Goal: Answer question/provide support

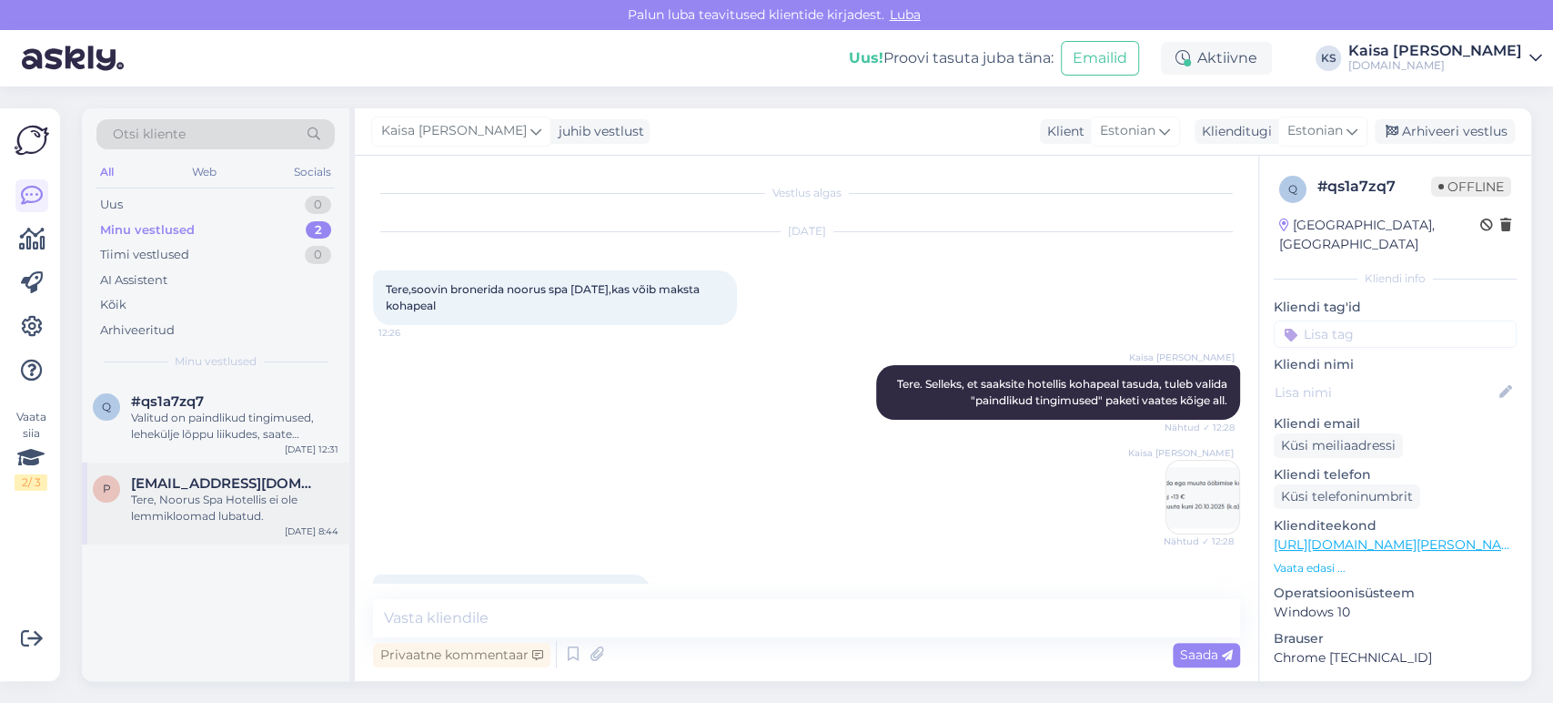
scroll to position [464, 0]
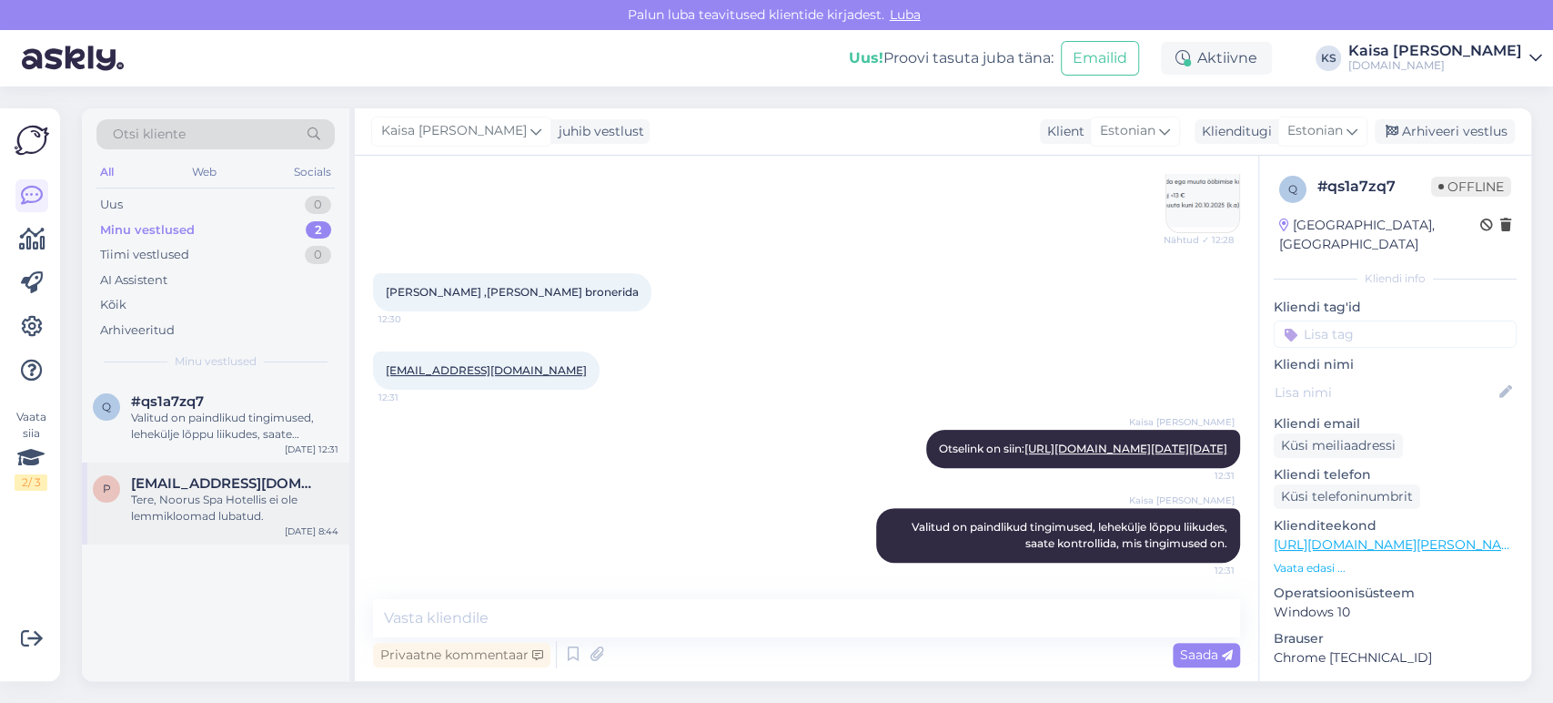
click at [223, 493] on div "Tere, Noorus Spa Hotellis ei ole lemmikloomad lubatud." at bounding box center [234, 507] width 207 height 33
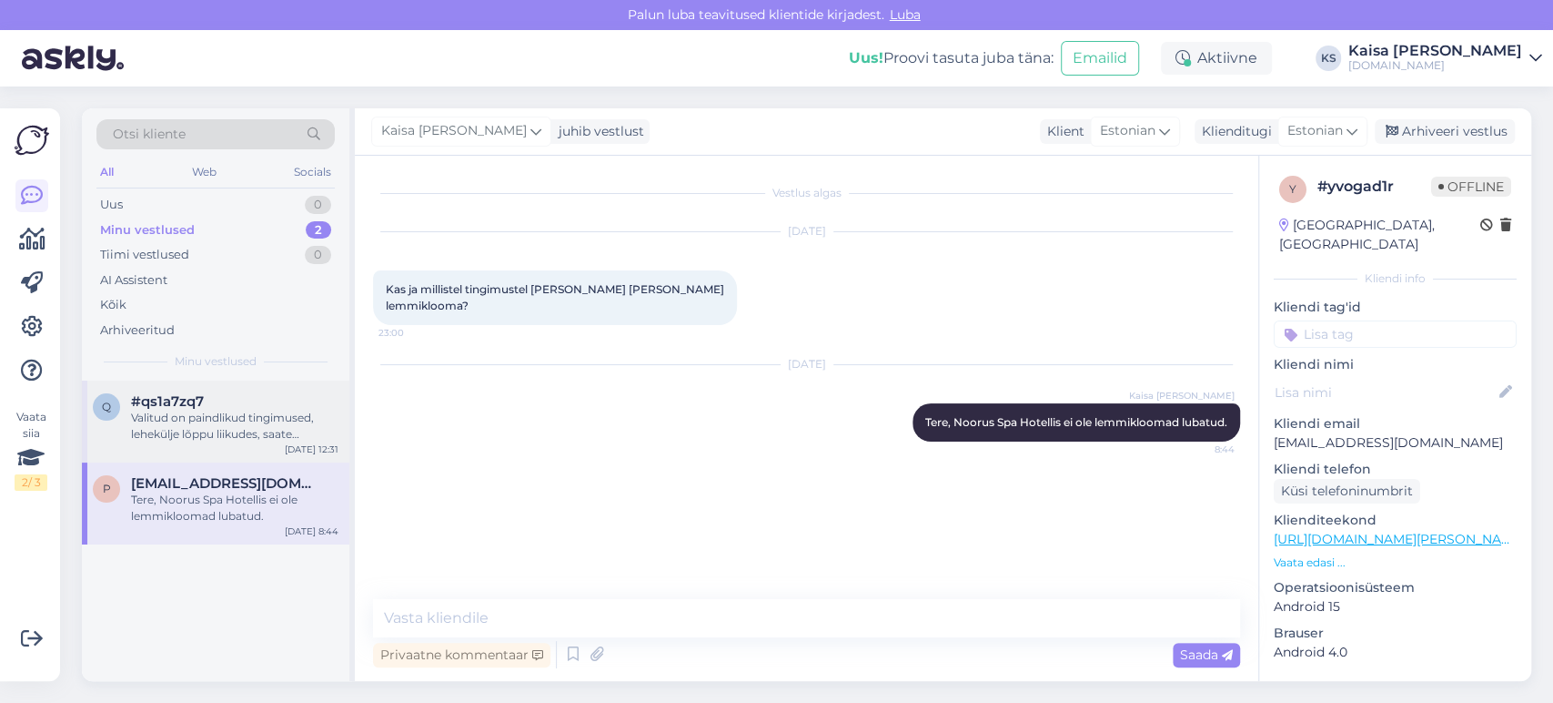
click at [205, 406] on div "#qs1a7zq7" at bounding box center [234, 401] width 207 height 16
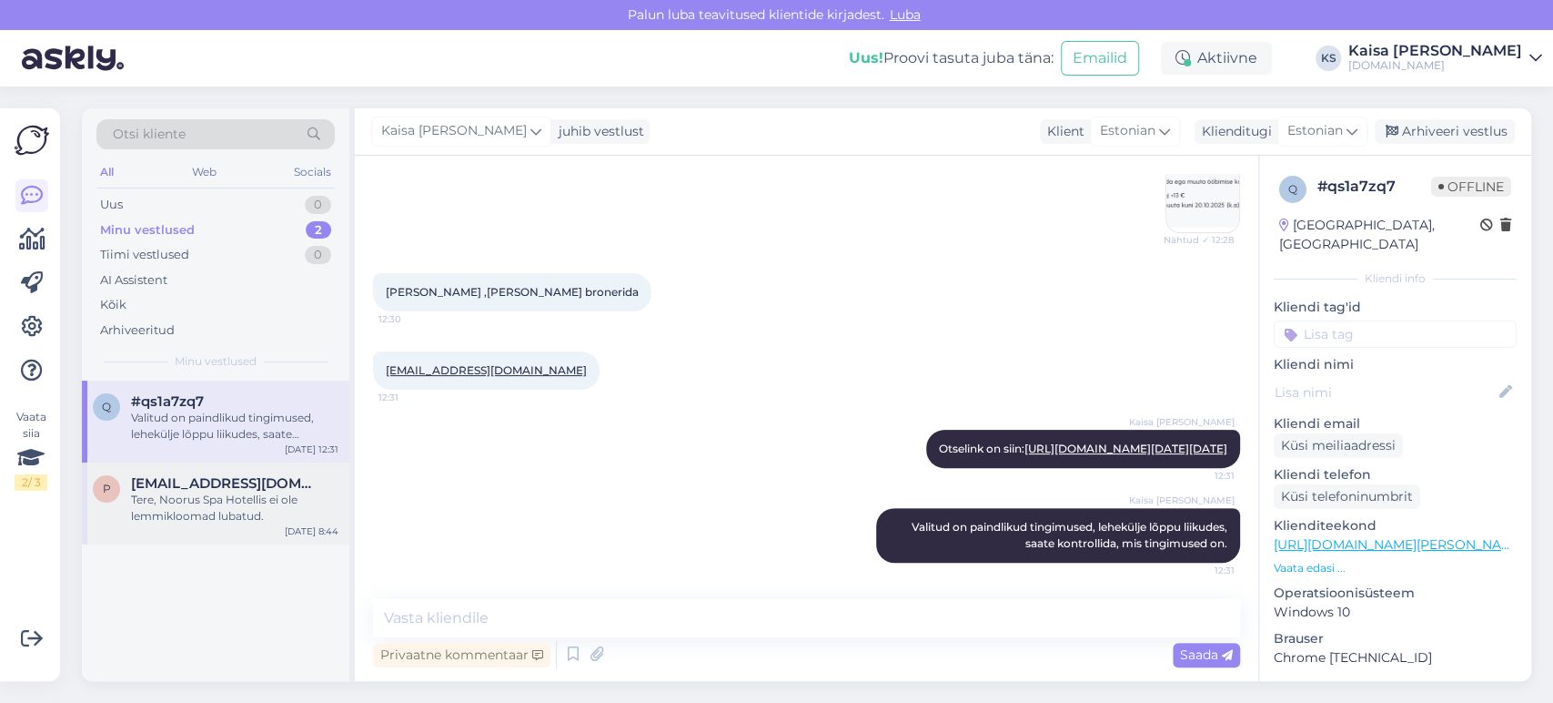
click at [226, 480] on span "[EMAIL_ADDRESS][DOMAIN_NAME]" at bounding box center [225, 483] width 189 height 16
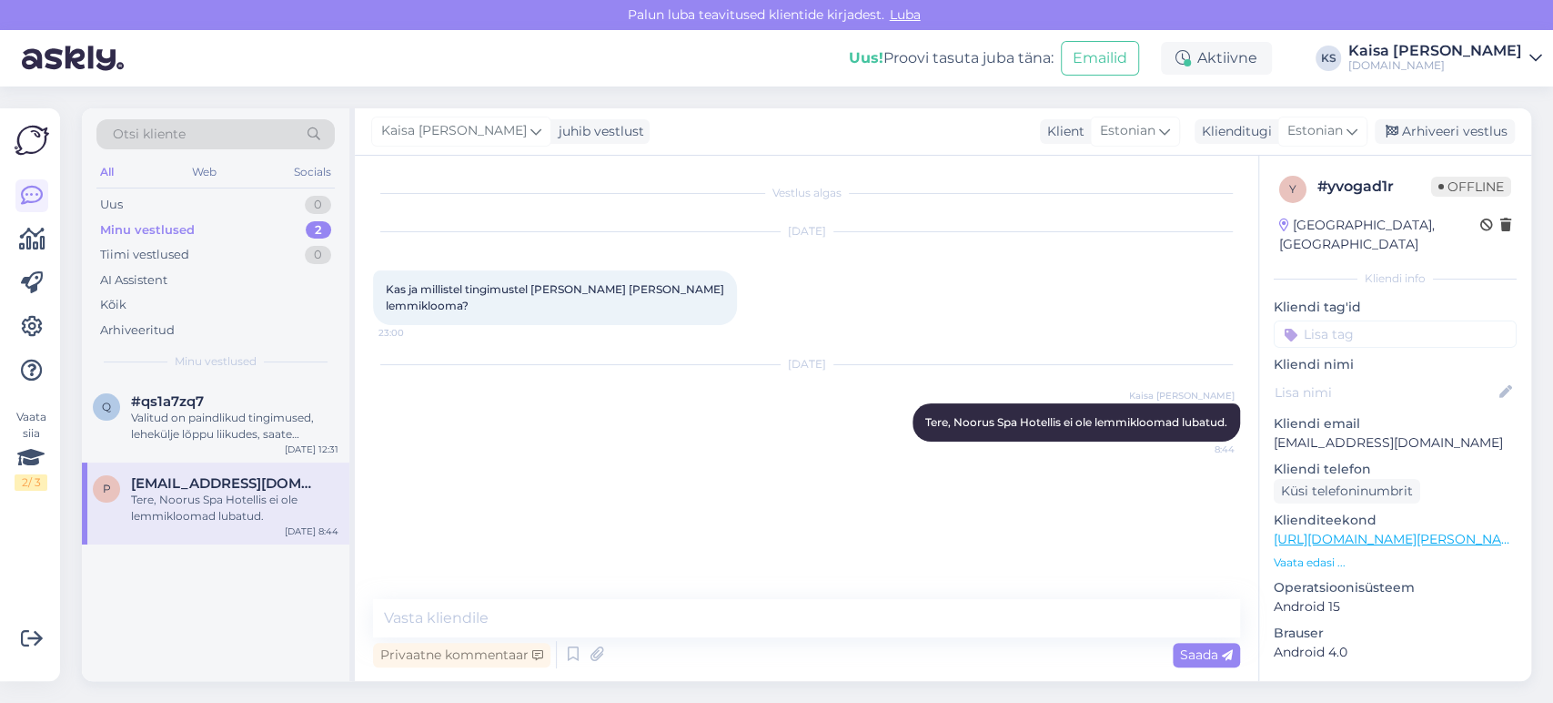
scroll to position [0, 0]
click at [1421, 130] on div "Arhiveeri vestlus" at bounding box center [1445, 131] width 140 height 25
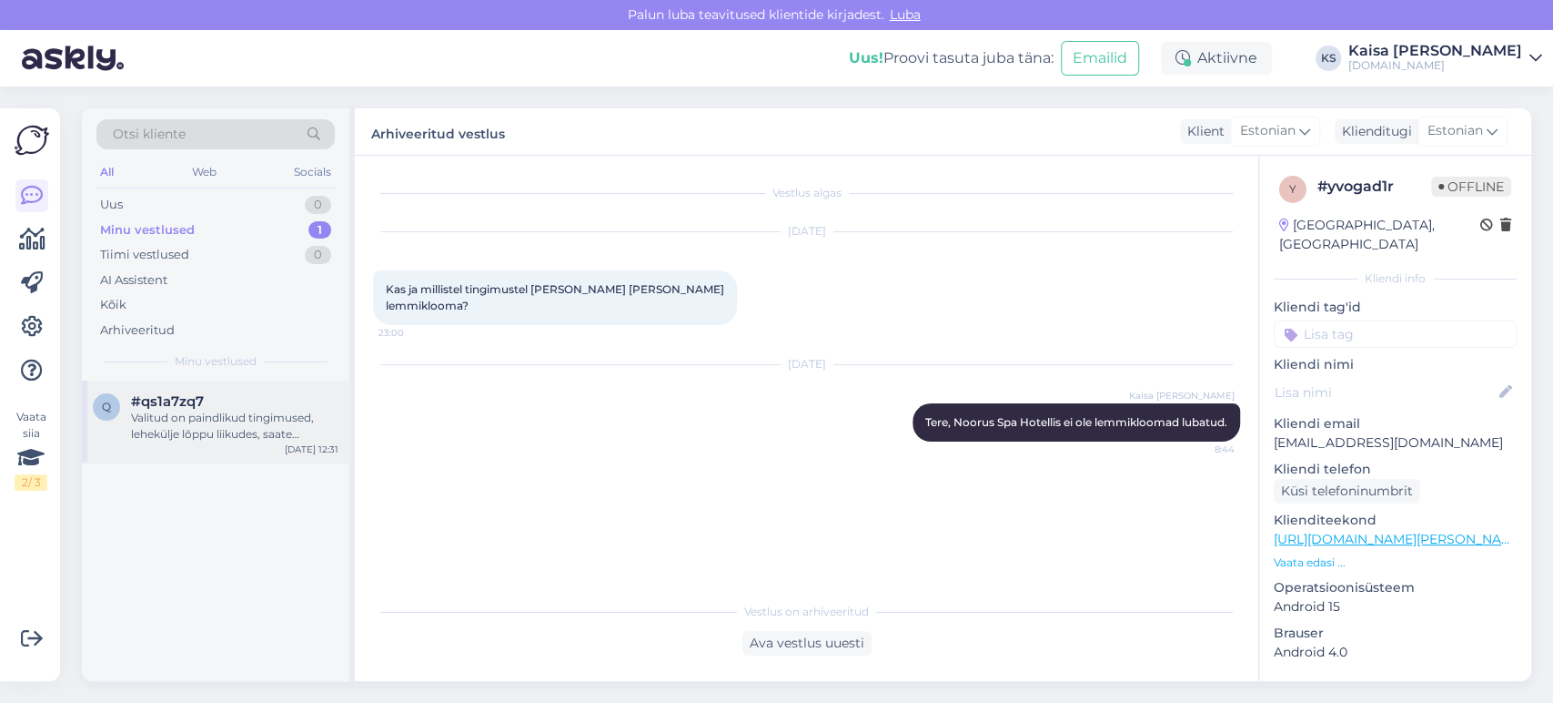
click at [261, 419] on div "Valitud on paindlikud tingimused, lehekülje lõppu liikudes, saate kontrollida, …" at bounding box center [234, 425] width 207 height 33
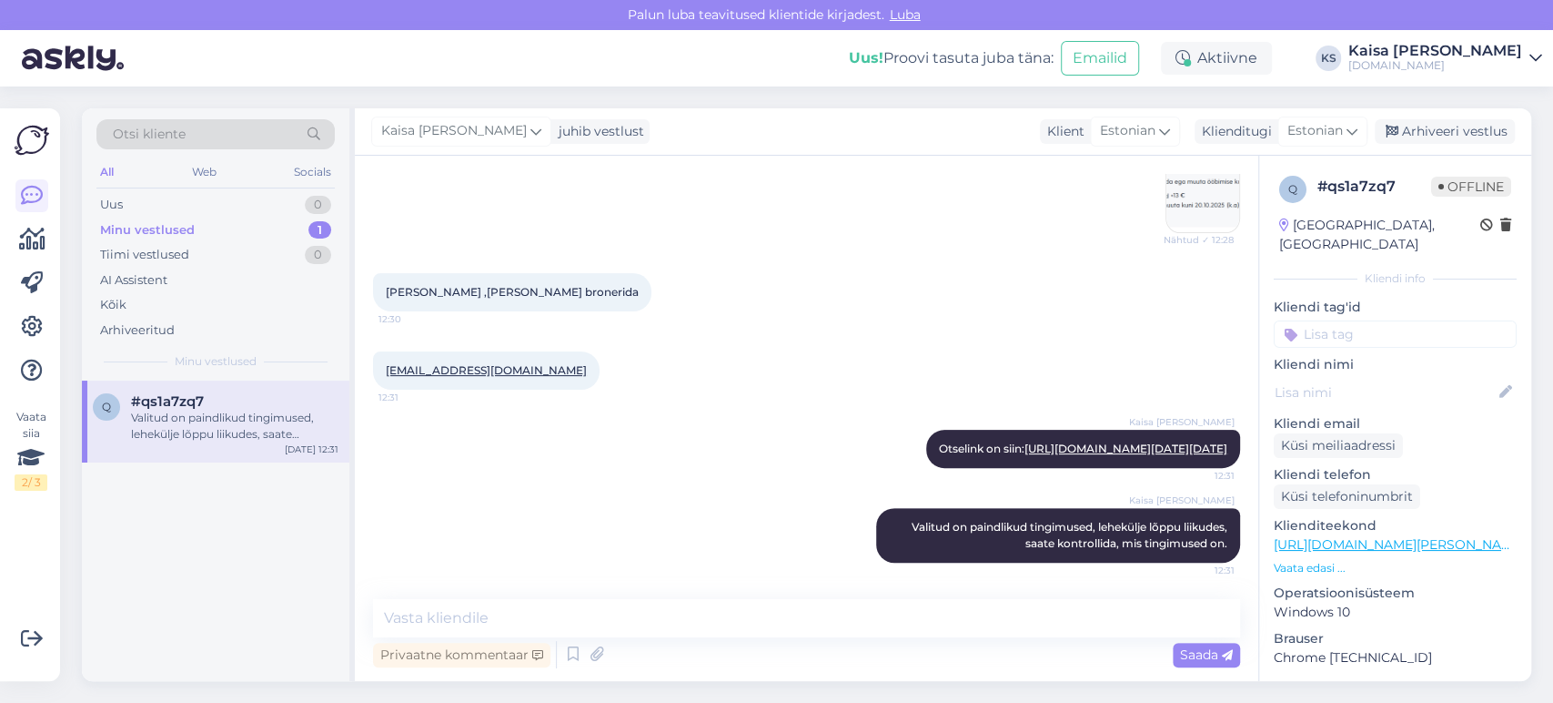
scroll to position [464, 0]
drag, startPoint x: 546, startPoint y: 206, endPoint x: 387, endPoint y: 209, distance: 159.3
click at [387, 351] on div "[EMAIL_ADDRESS][DOMAIN_NAME] 12:31" at bounding box center [486, 370] width 227 height 38
copy link "[EMAIL_ADDRESS][DOMAIN_NAME]"
click at [641, 409] on div "[PERSON_NAME] Otselink on siin: [URL][DOMAIN_NAME][DATE][DATE] 12:31" at bounding box center [806, 448] width 867 height 78
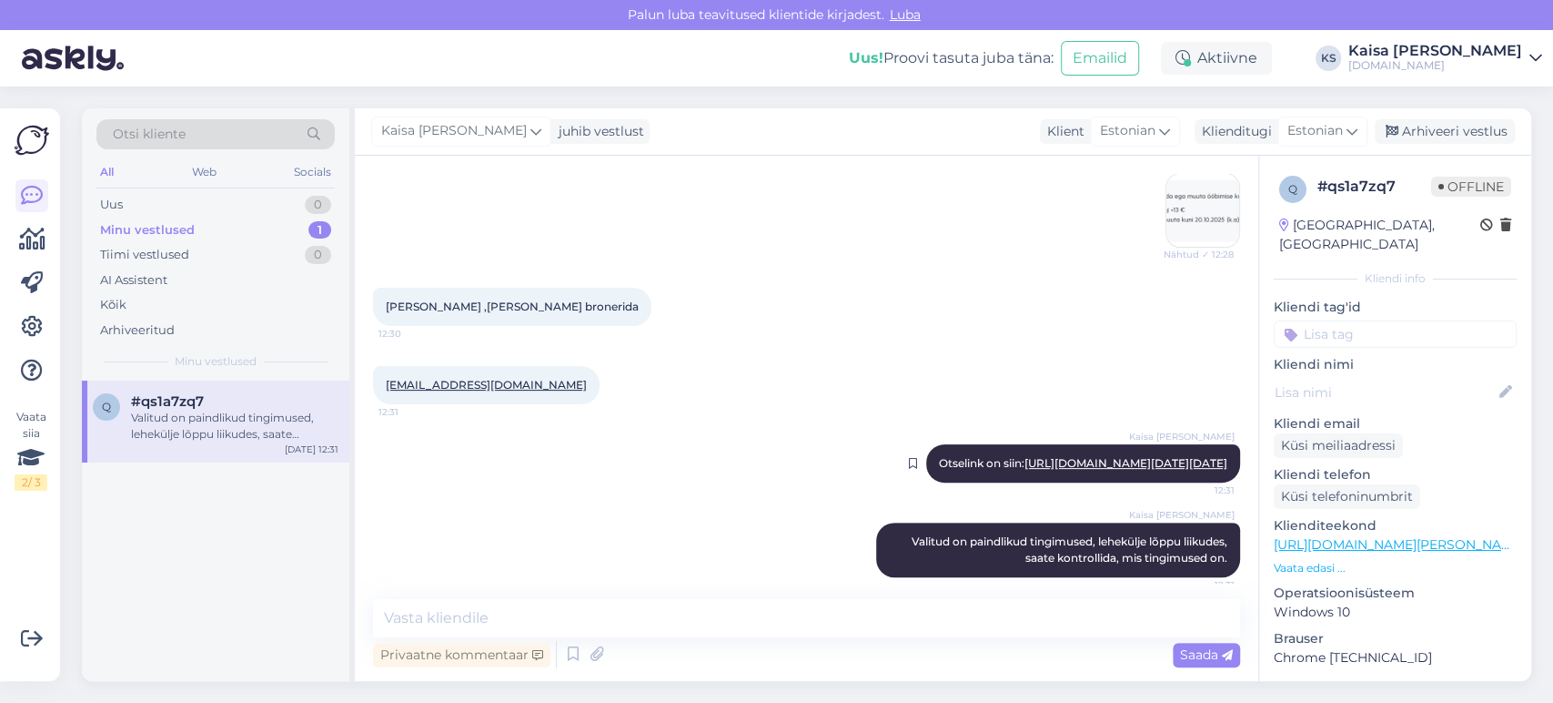
scroll to position [303, 0]
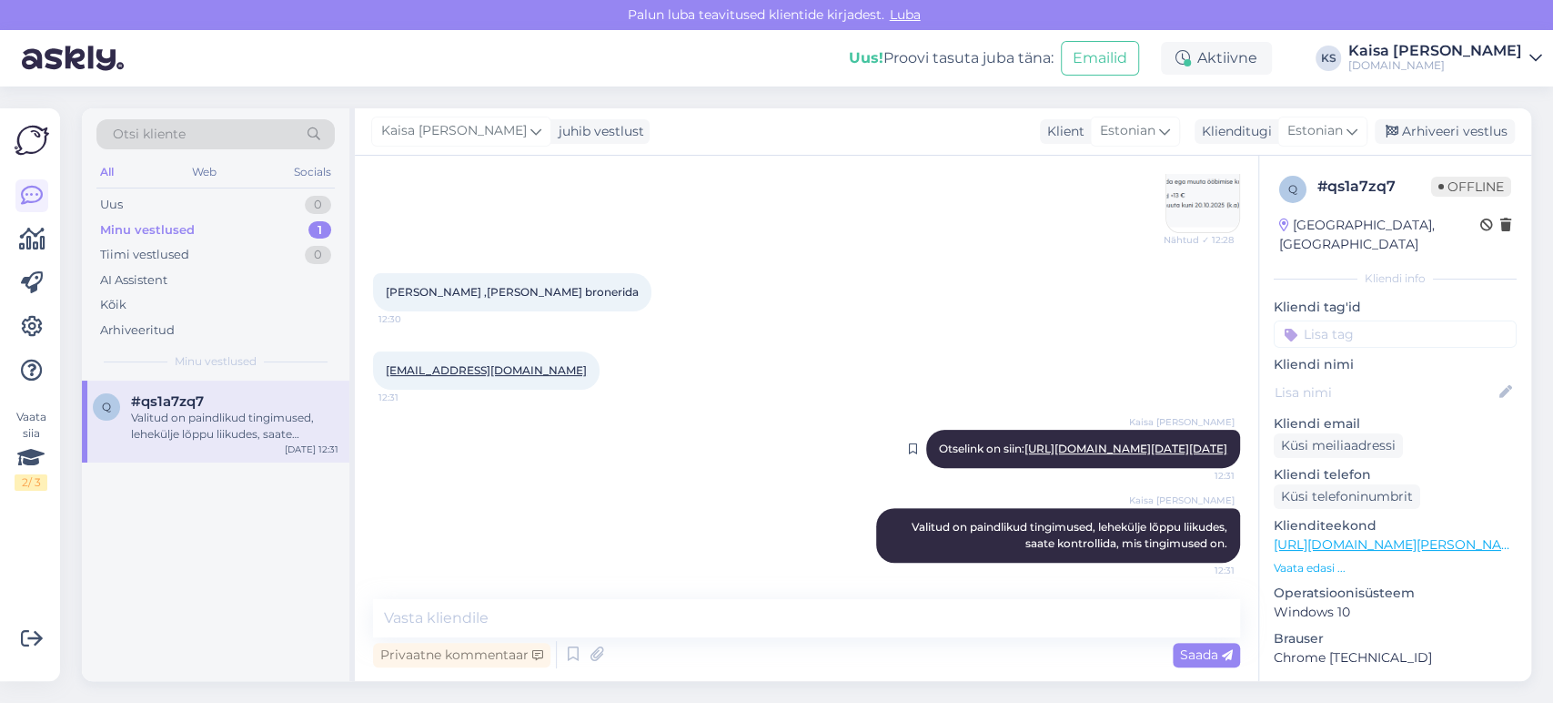
click at [1007, 468] on div "[PERSON_NAME] Otselink on siin: [URL][DOMAIN_NAME][DATE][DATE] 12:31" at bounding box center [1083, 449] width 314 height 38
click at [1025, 455] on link "[URL][DOMAIN_NAME][DATE][DATE]" at bounding box center [1126, 448] width 203 height 14
drag, startPoint x: 888, startPoint y: 525, endPoint x: 1220, endPoint y: 547, distance: 332.9
click at [1220, 547] on div "Kaisa [PERSON_NAME] Valitud on paindlikud tingimused, lehekülje lõppu liikudes,…" at bounding box center [1058, 535] width 364 height 55
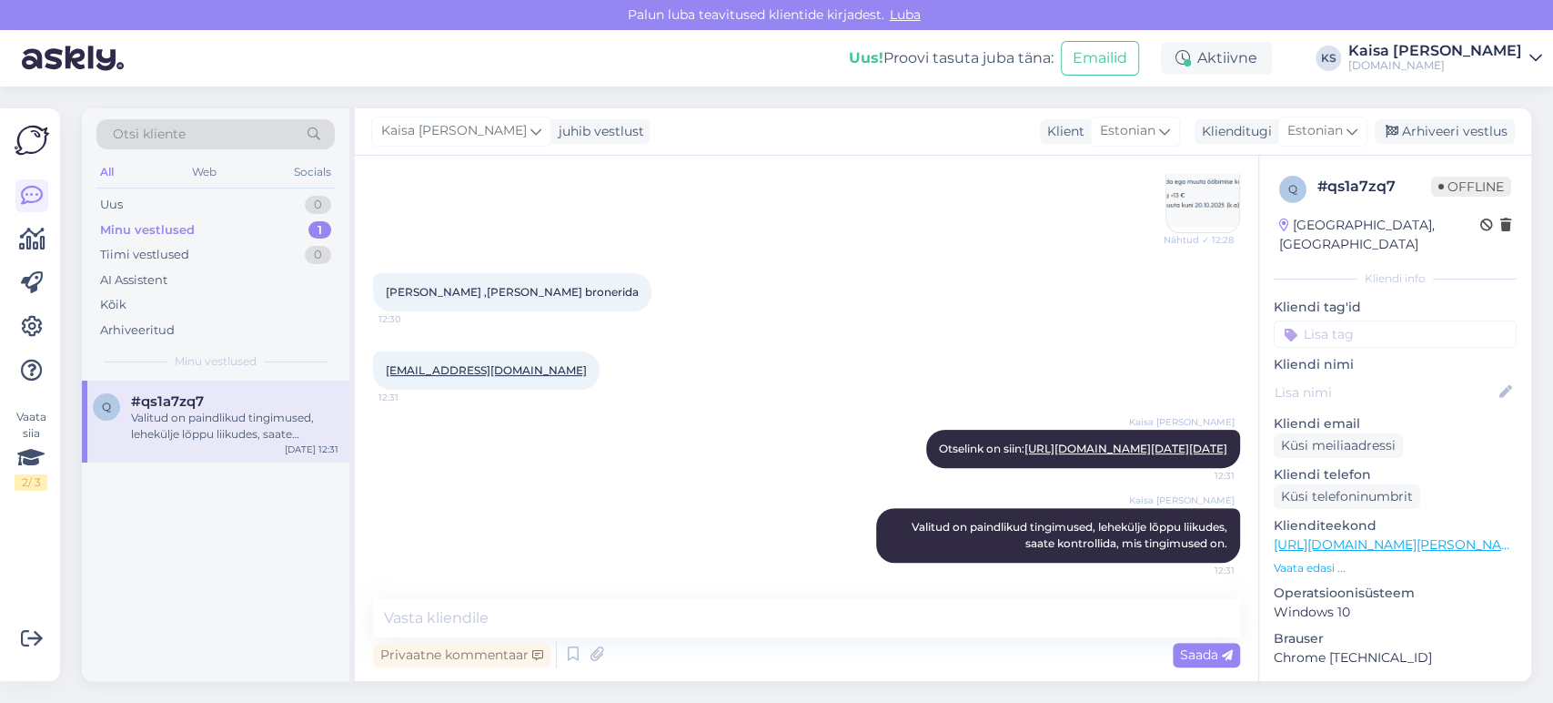
copy span "Valitud on paindlikud tingimused, lehekülje lõppu liikudes, saate kontrollida, …"
click at [1463, 131] on div "Arhiveeri vestlus" at bounding box center [1445, 131] width 140 height 25
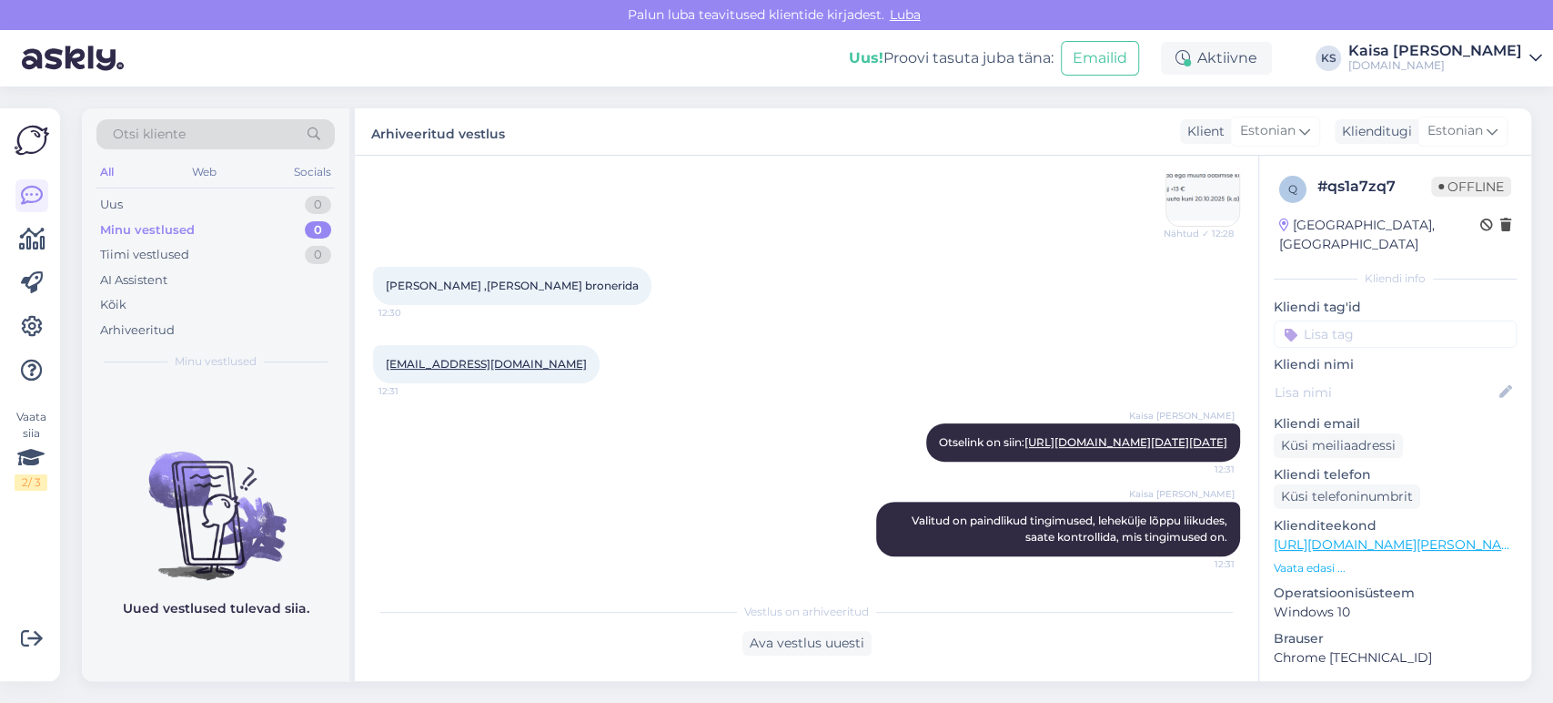
click at [781, 403] on div "[PERSON_NAME] Otselink on siin: [URL][DOMAIN_NAME][DATE][DATE] 12:31" at bounding box center [806, 442] width 867 height 78
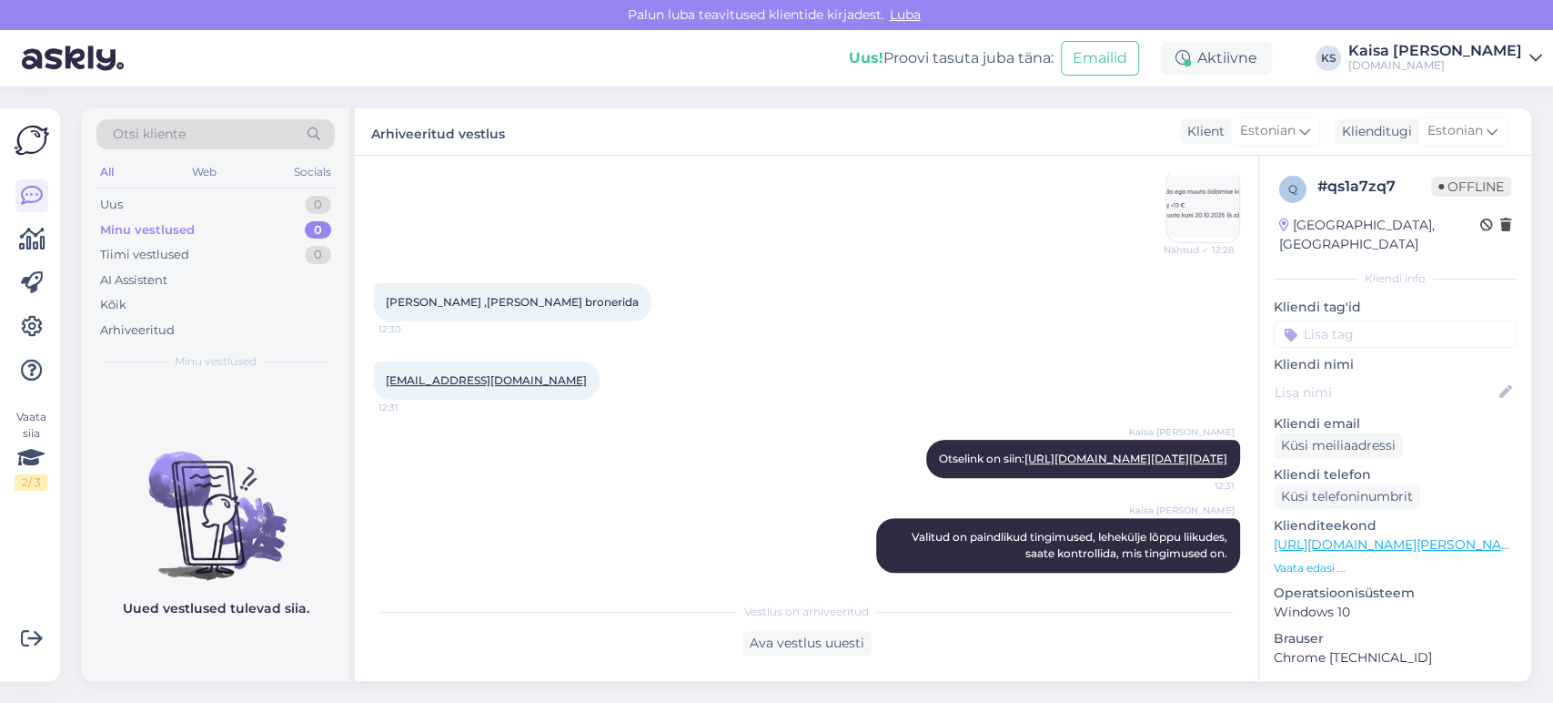
scroll to position [0, 0]
